Goal: Information Seeking & Learning: Learn about a topic

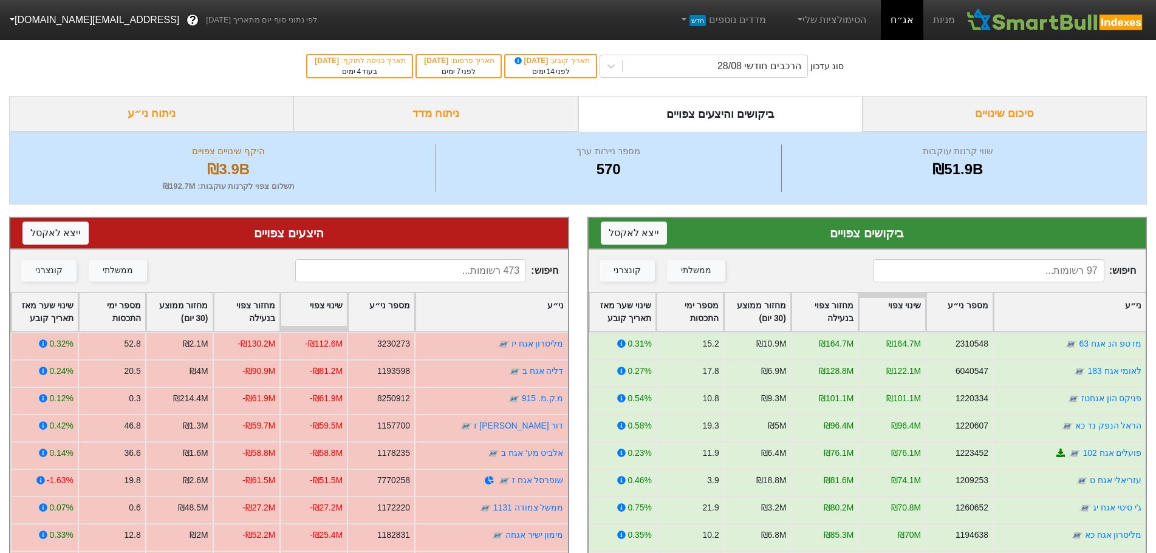
click at [616, 69] on div at bounding box center [611, 66] width 22 height 22
click at [939, 19] on link "מניות" at bounding box center [943, 20] width 41 height 40
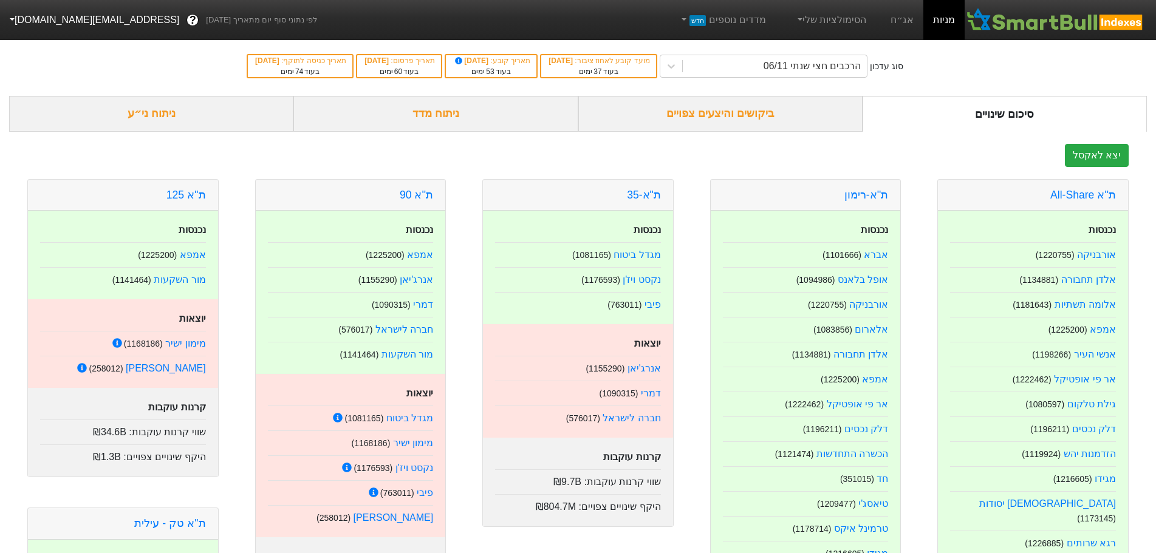
click at [590, 68] on div "בעוד 37 ימים" at bounding box center [598, 71] width 102 height 11
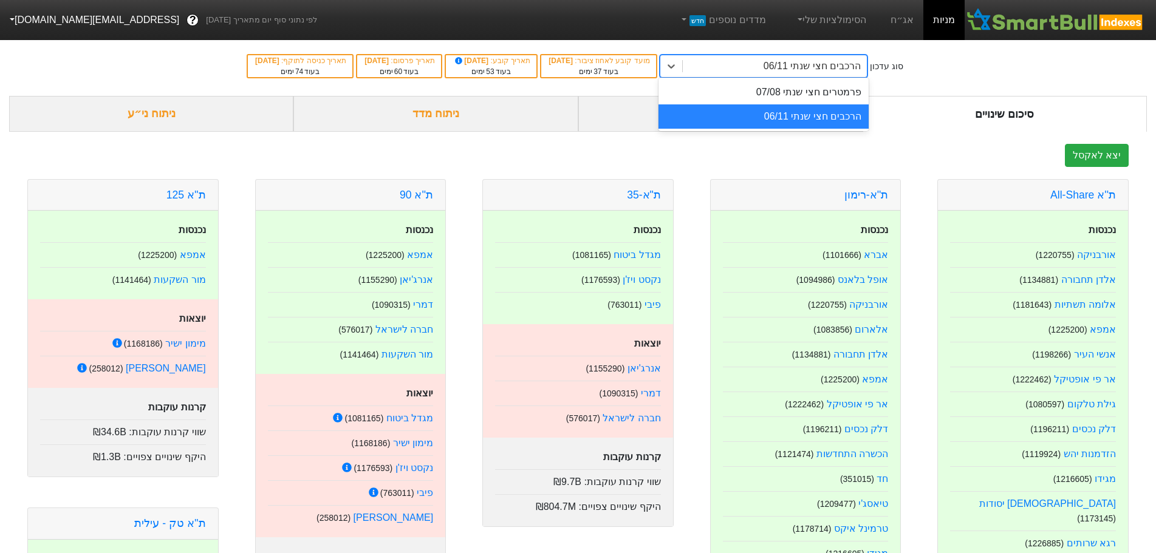
click at [852, 69] on div "הרכבים חצי שנתי 06/11" at bounding box center [811, 66] width 97 height 15
click at [850, 96] on div "פרמטרים חצי שנתי 07/08" at bounding box center [763, 92] width 211 height 24
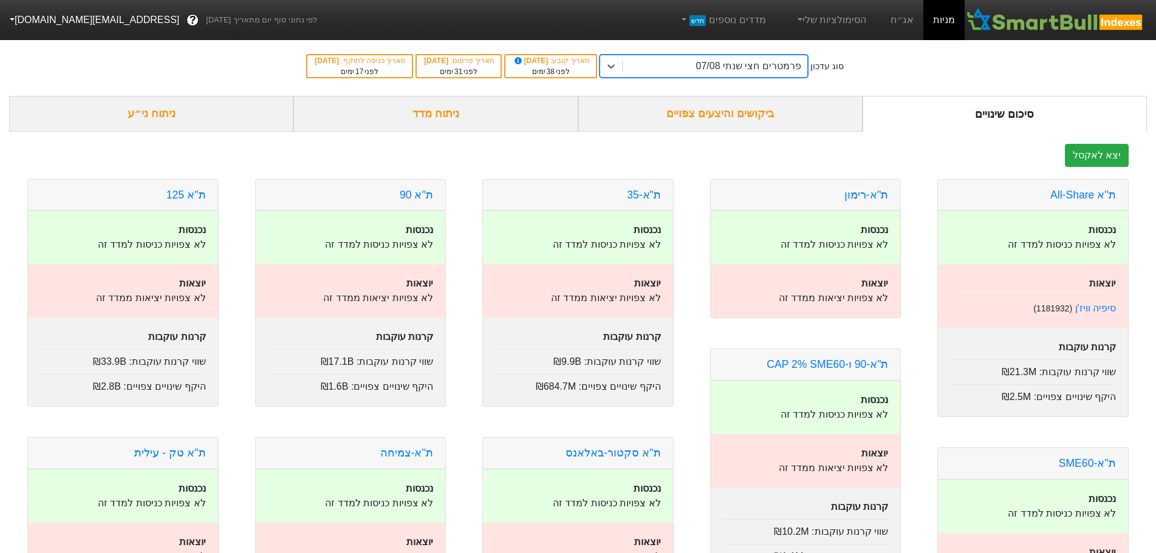
click at [978, 117] on div "סיכום שינויים" at bounding box center [1004, 114] width 284 height 36
click at [984, 111] on div "סיכום שינויים" at bounding box center [1004, 114] width 284 height 36
click at [696, 115] on div "ביקושים והיצעים צפויים" at bounding box center [720, 114] width 284 height 36
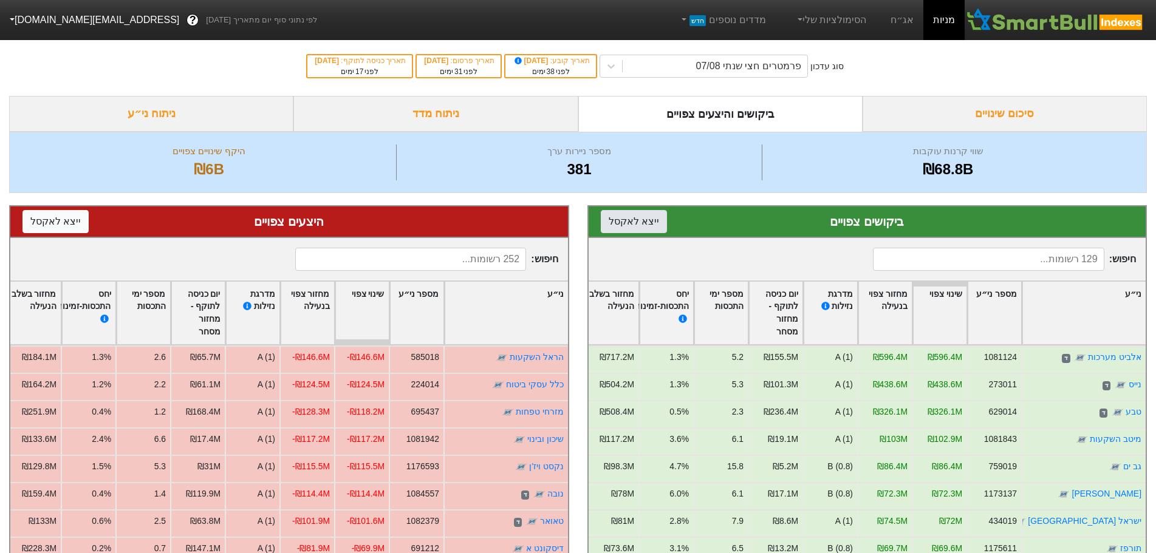
click at [630, 223] on button "ייצא ל אקסל" at bounding box center [634, 221] width 66 height 23
click at [50, 216] on button "ייצא ל אקסל" at bounding box center [55, 221] width 66 height 23
click at [449, 115] on div "ניתוח מדד" at bounding box center [435, 114] width 284 height 36
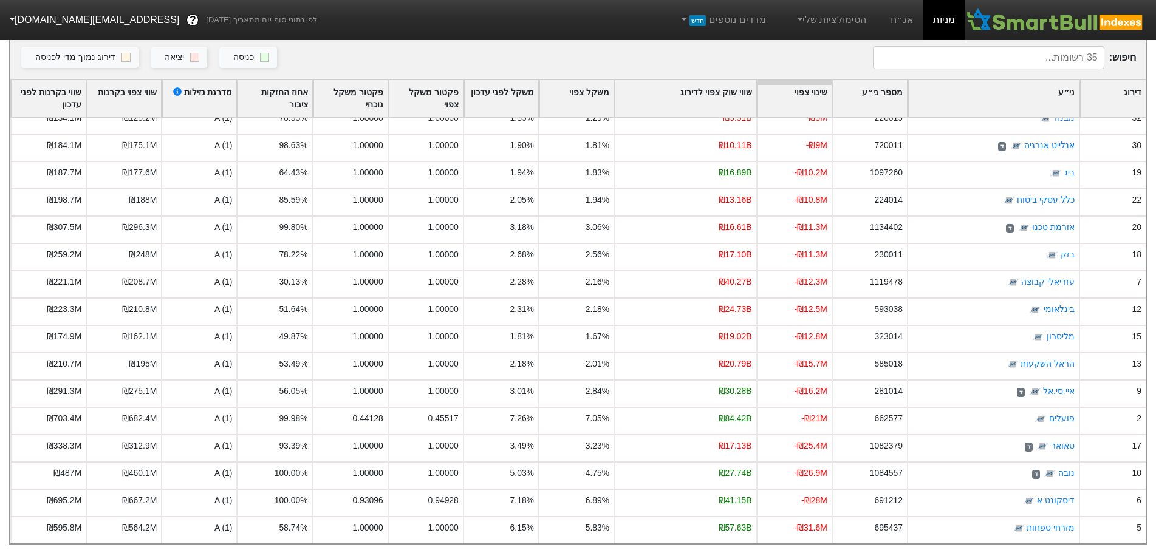
scroll to position [256, 0]
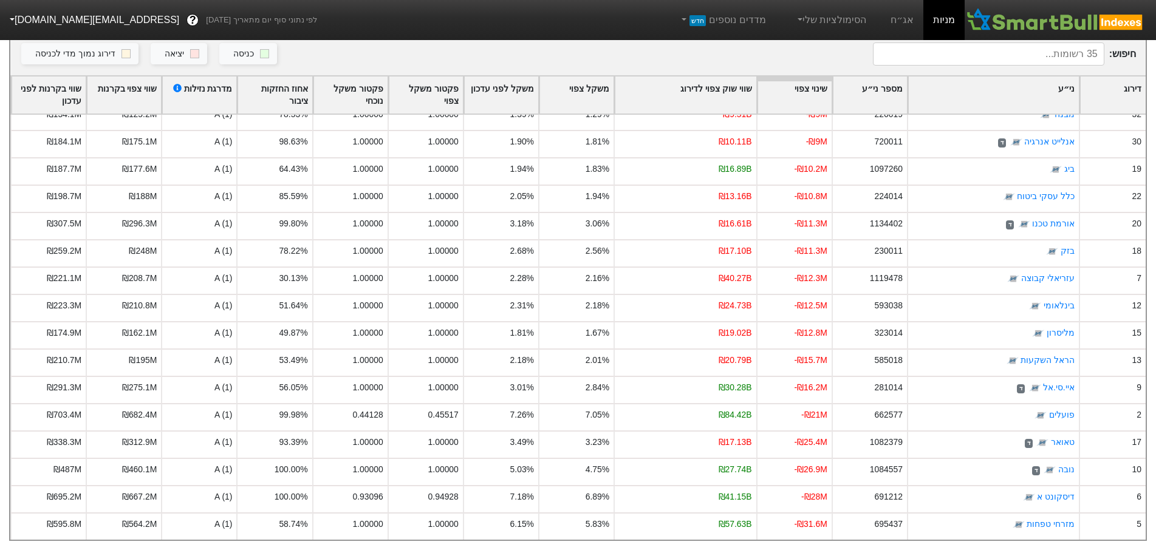
click at [805, 78] on div "שינוי צפוי" at bounding box center [794, 96] width 74 height 38
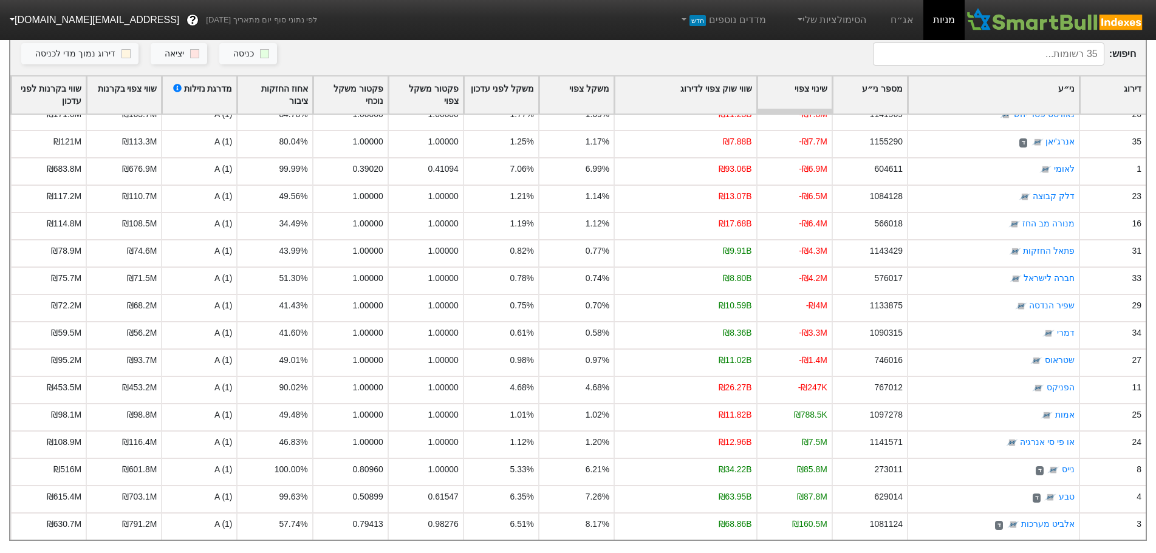
click at [805, 78] on div "שינוי צפוי" at bounding box center [794, 96] width 74 height 38
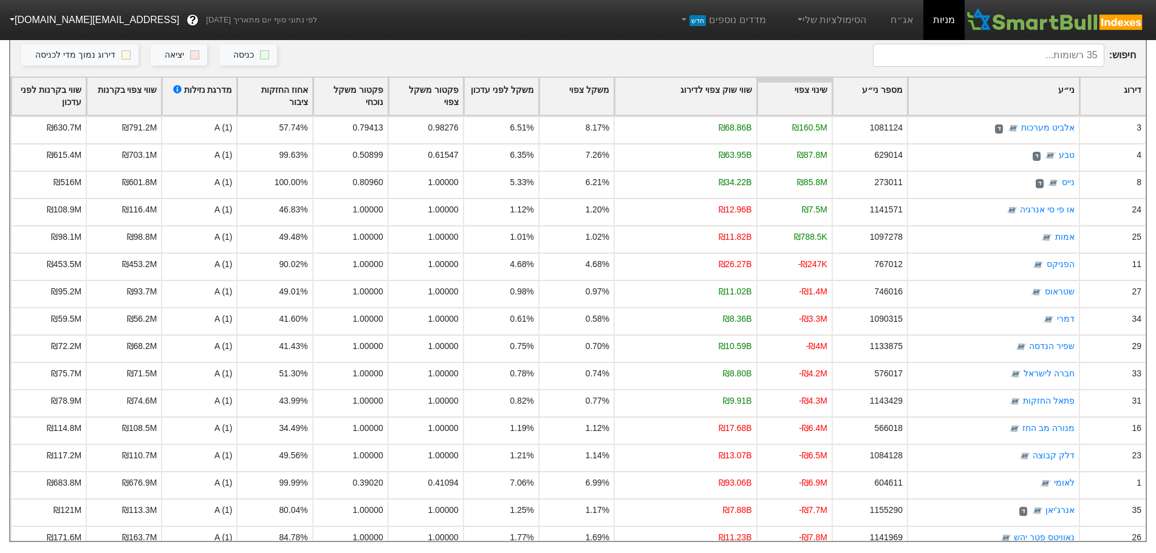
scroll to position [0, 0]
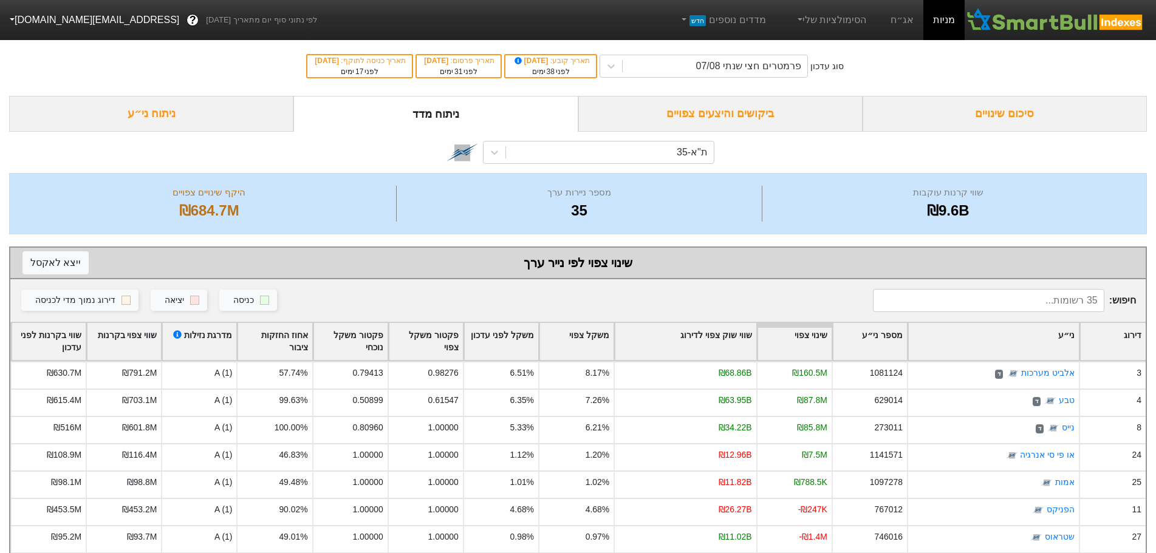
click at [1155, 36] on nav "מניות אג״ח הסימולציות שלי מדדים נוספים חדש לפי נתוני סוף יום מתאריך [DATE] ? [E…" at bounding box center [578, 20] width 1156 height 40
click at [652, 153] on div "ת"א-35" at bounding box center [610, 152] width 208 height 22
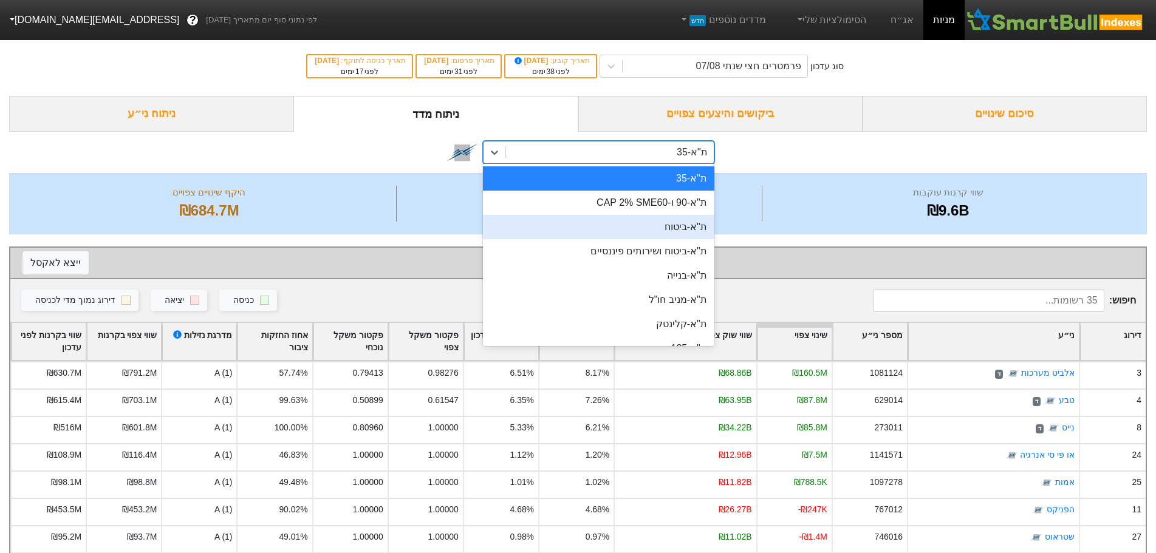
click at [689, 225] on div "ת"א-ביטוח" at bounding box center [598, 227] width 231 height 24
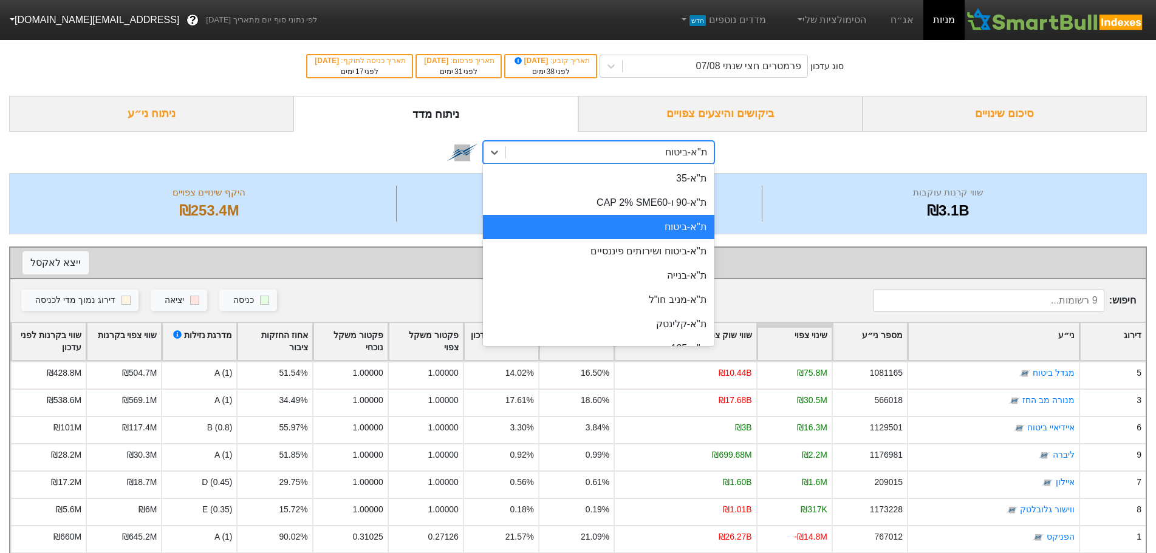
click at [642, 159] on div "ת"א-ביטוח" at bounding box center [610, 152] width 208 height 22
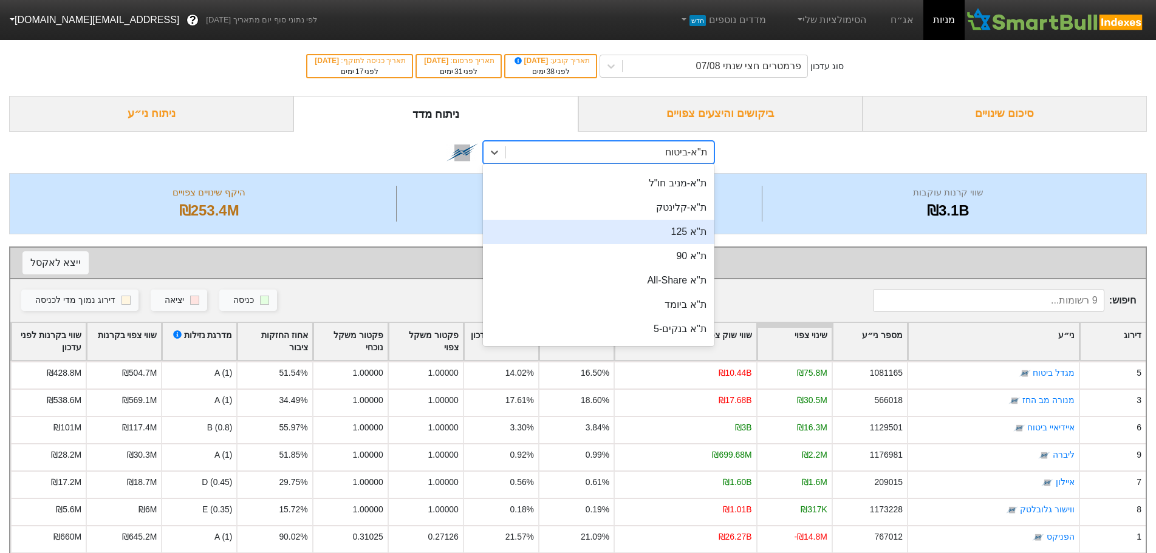
scroll to position [121, 0]
click at [681, 230] on div "ת''א 125" at bounding box center [598, 227] width 231 height 24
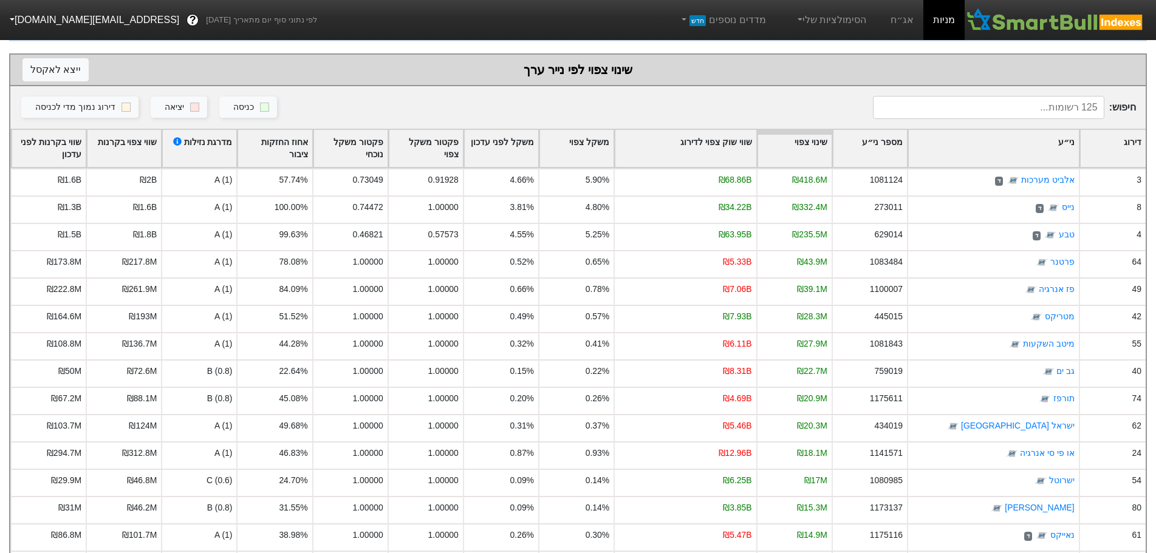
scroll to position [182, 0]
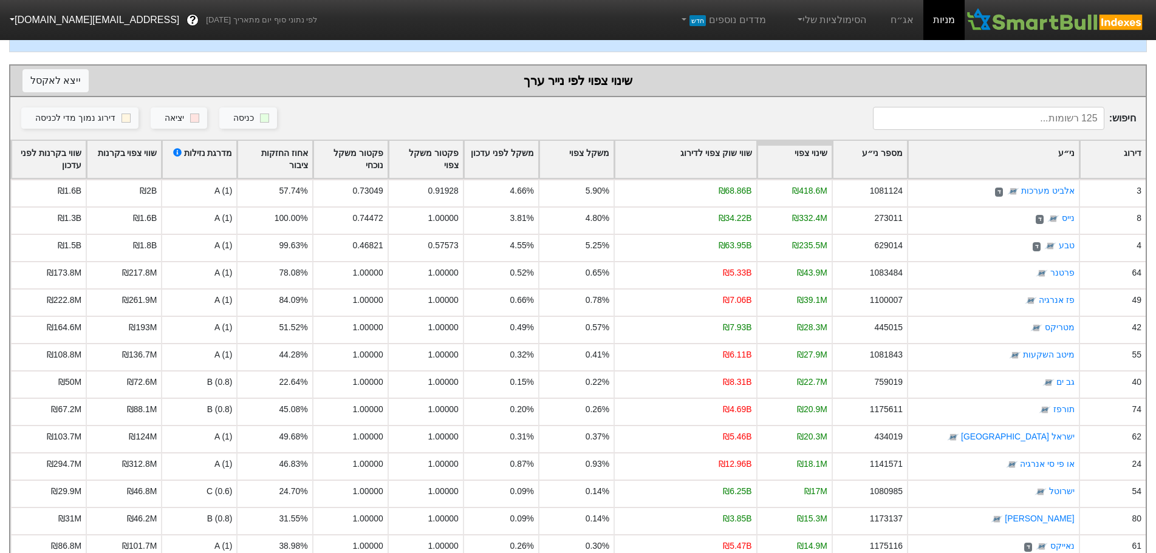
click at [778, 162] on div "שינוי צפוי" at bounding box center [794, 160] width 74 height 38
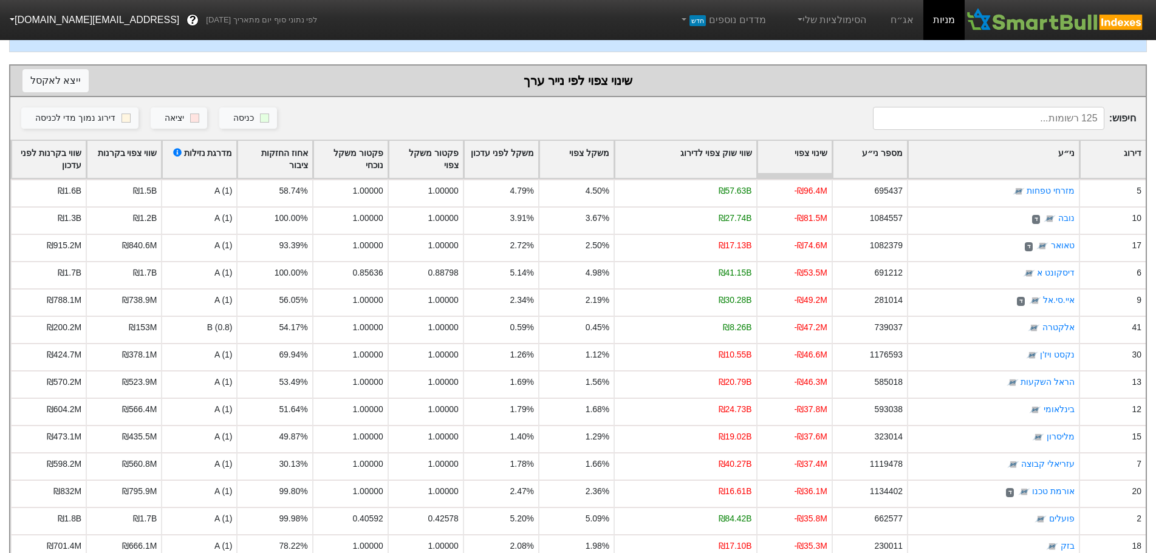
click at [778, 162] on div "שינוי צפוי" at bounding box center [794, 160] width 74 height 38
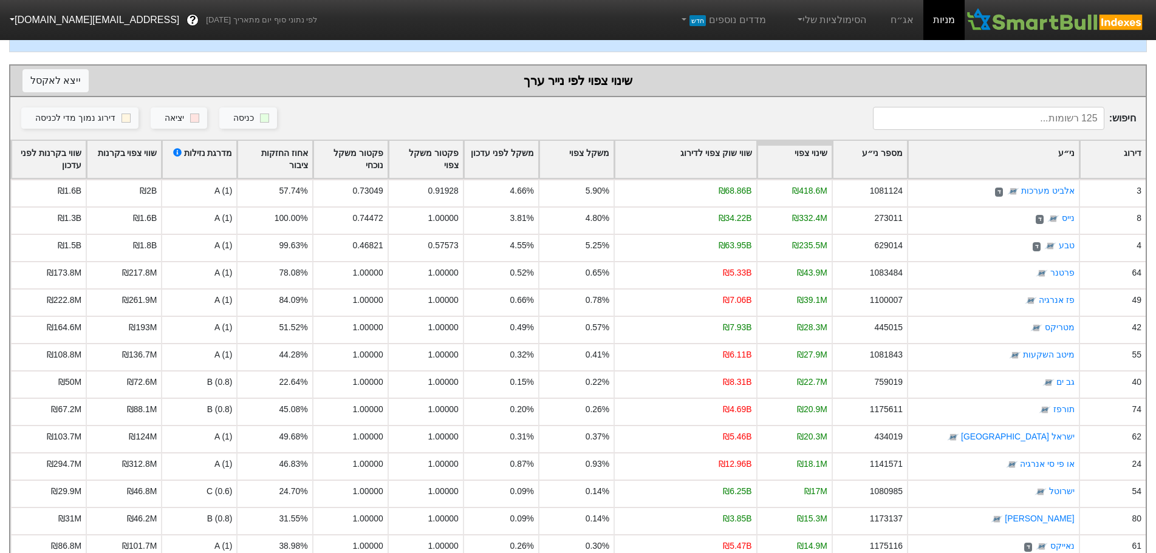
click at [778, 162] on div "שינוי צפוי" at bounding box center [794, 160] width 74 height 38
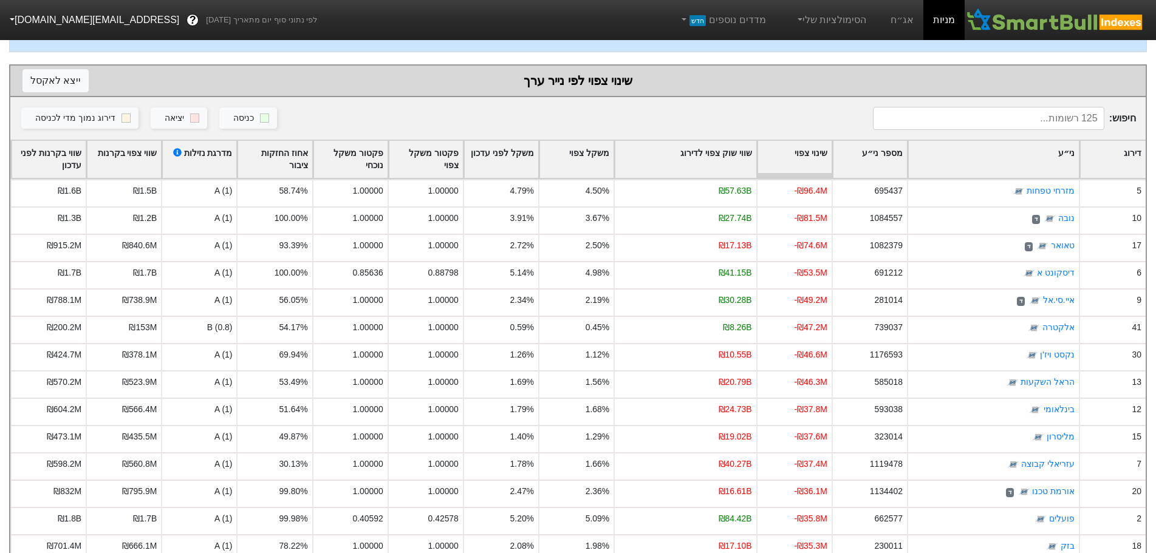
click at [778, 162] on div "שינוי צפוי" at bounding box center [794, 160] width 74 height 38
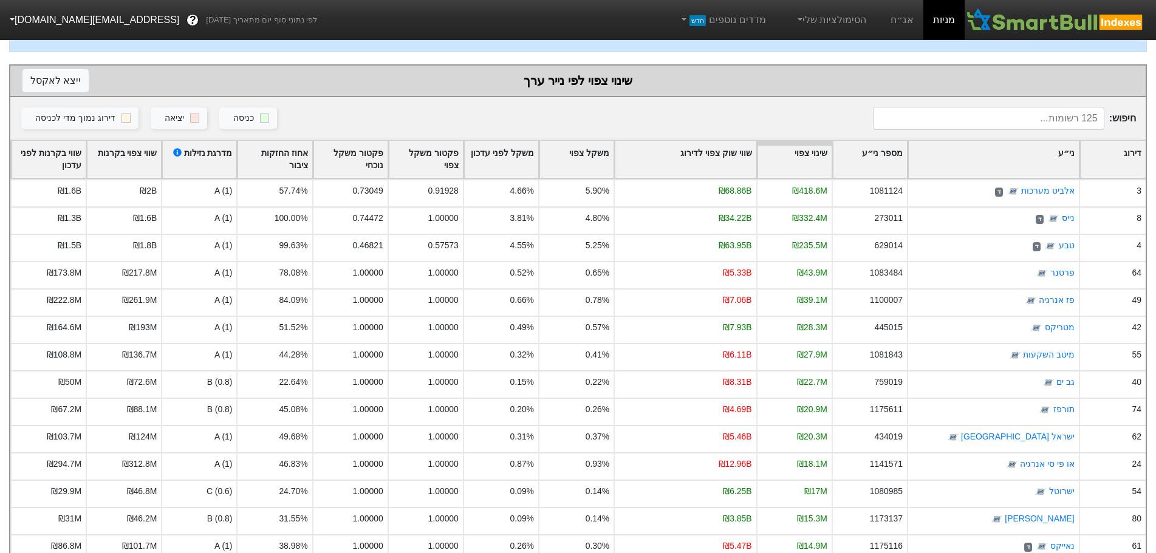
click at [778, 162] on div "שינוי צפוי" at bounding box center [794, 160] width 74 height 38
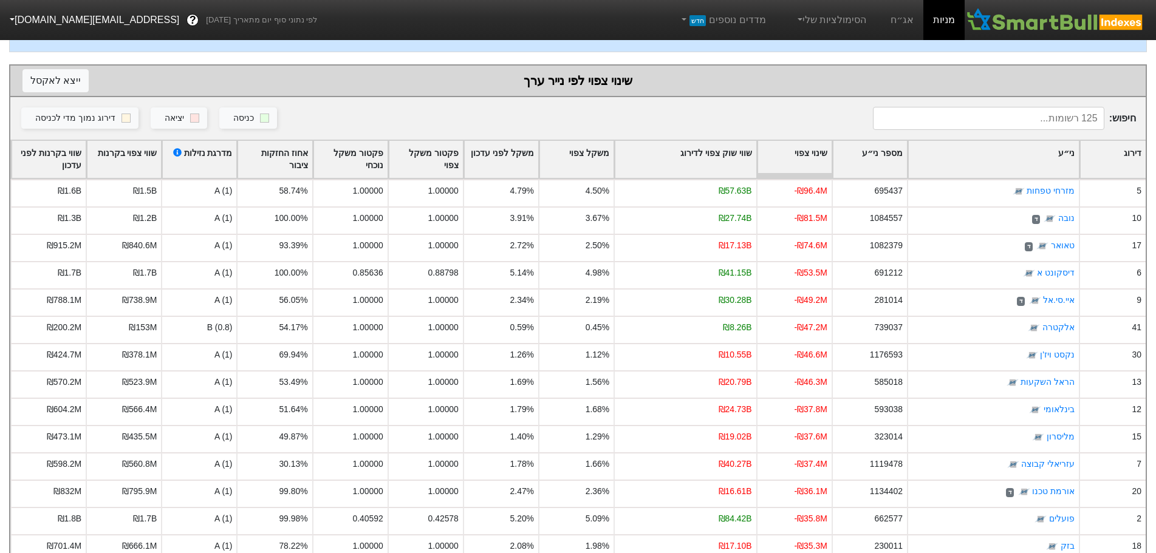
click at [778, 162] on div "שינוי צפוי" at bounding box center [794, 160] width 74 height 38
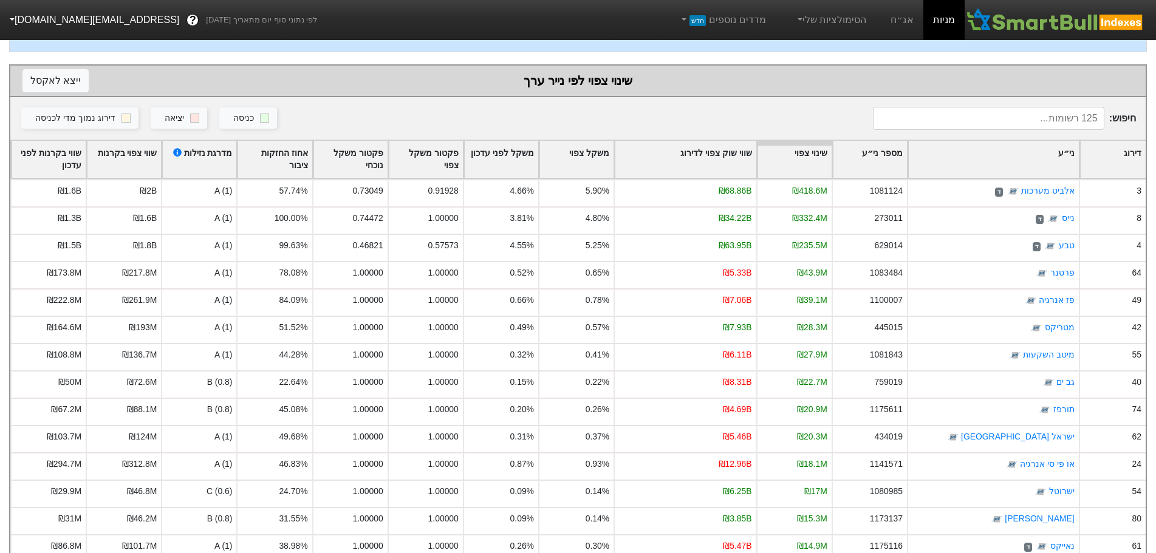
click at [778, 162] on div "שינוי צפוי" at bounding box center [794, 160] width 74 height 38
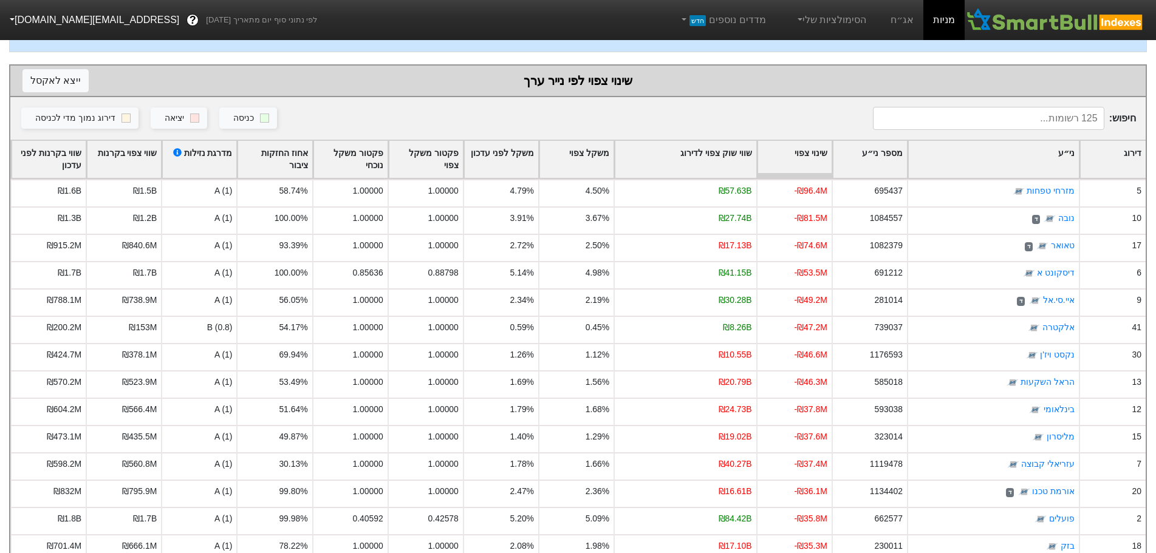
click at [778, 162] on div "שינוי צפוי" at bounding box center [794, 160] width 74 height 38
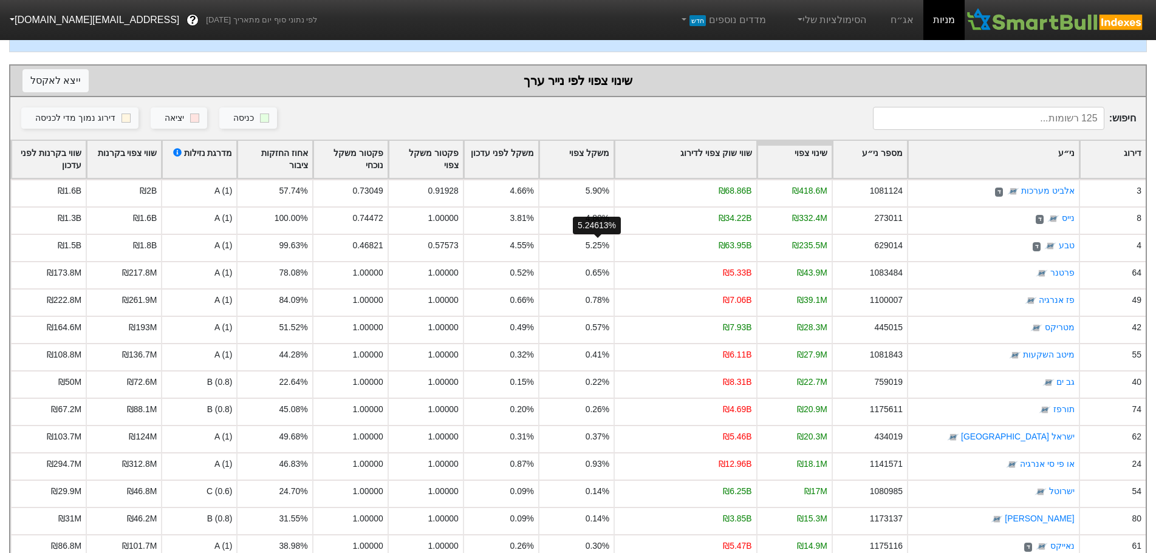
scroll to position [0, 0]
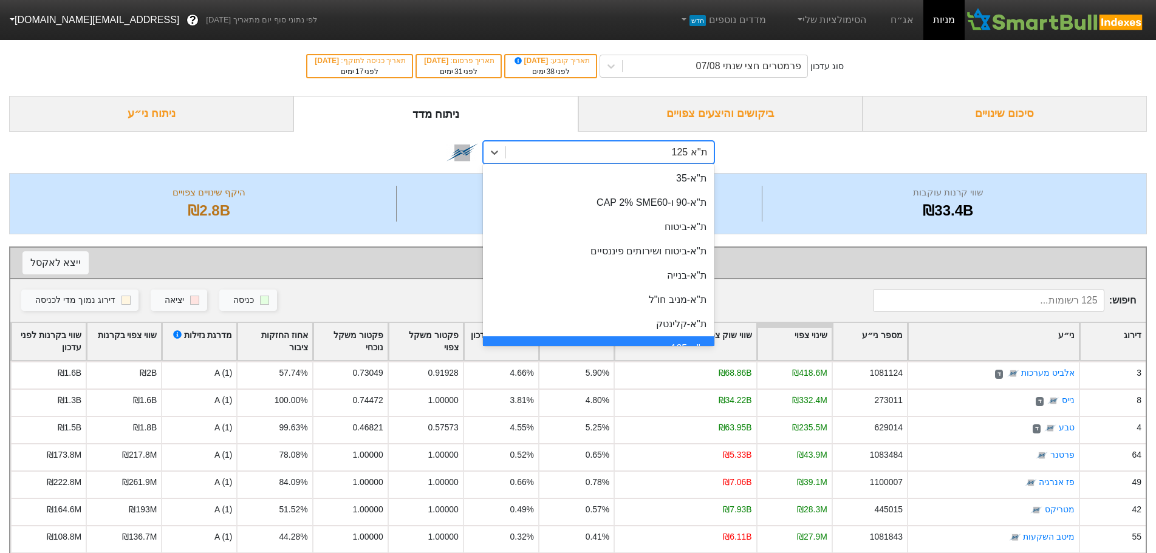
click at [630, 155] on div "ת''א 125" at bounding box center [610, 152] width 208 height 22
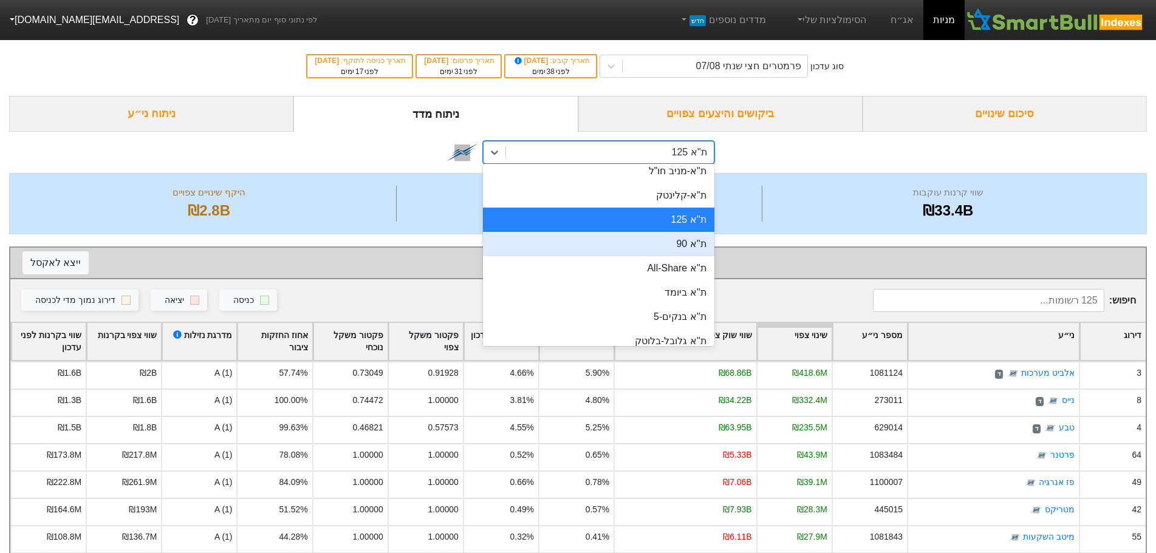
scroll to position [121, 0]
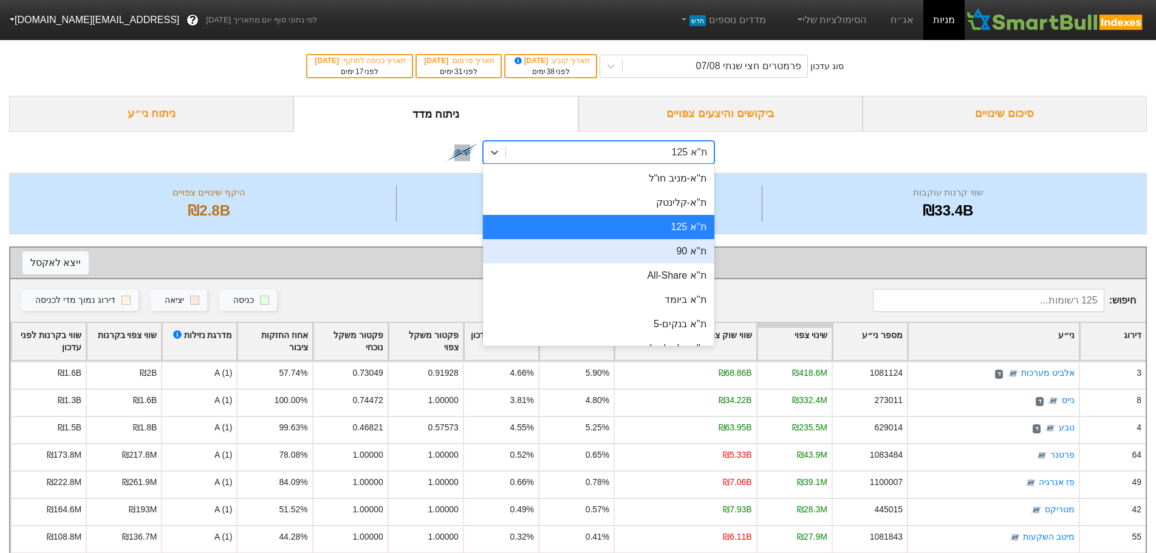
click at [687, 251] on div "ת''א 90" at bounding box center [598, 251] width 231 height 24
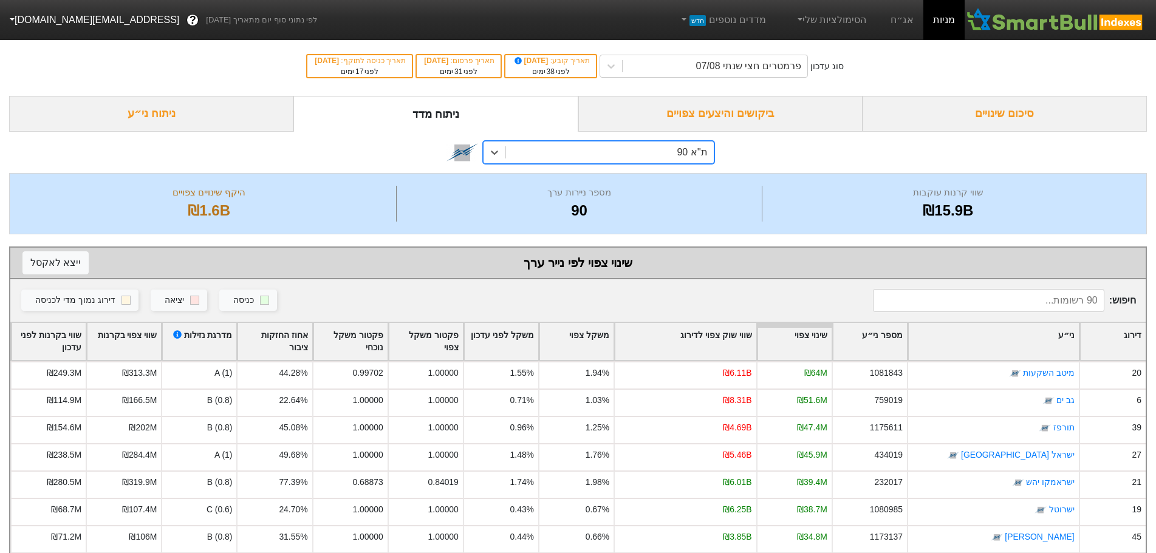
click at [804, 345] on div "שינוי צפוי" at bounding box center [794, 342] width 74 height 38
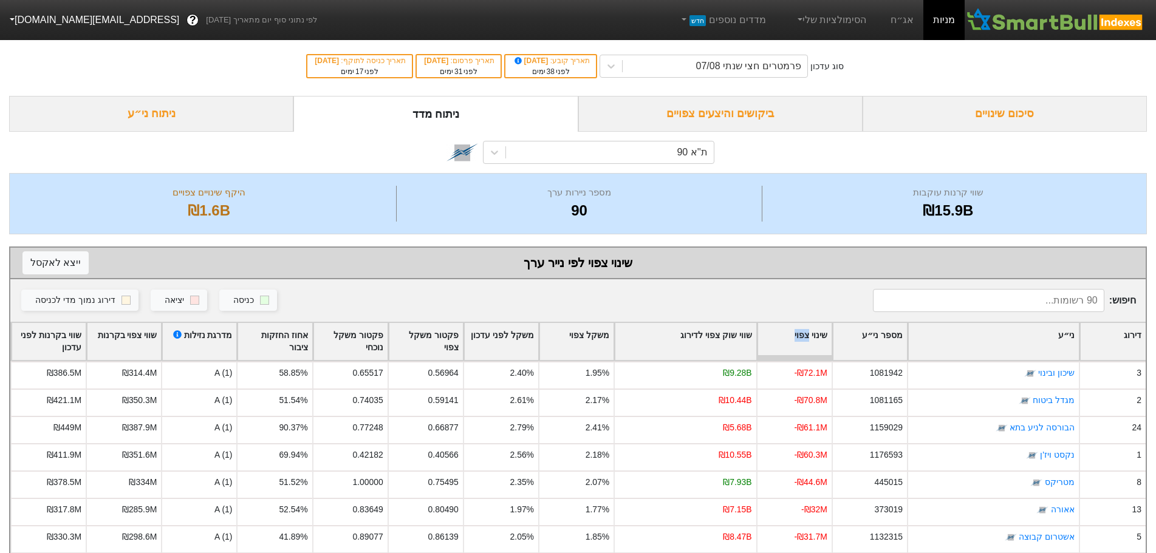
click at [804, 345] on div "שינוי צפוי" at bounding box center [794, 342] width 74 height 38
